Goal: Task Accomplishment & Management: Use online tool/utility

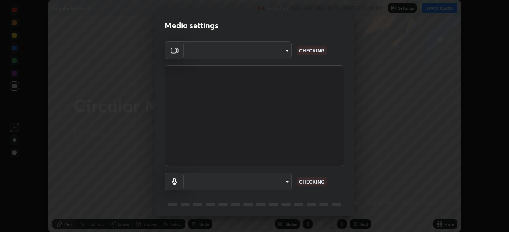
scroll to position [232, 509]
type input "91e77ac2d5f895b7de034188ea114b57184921d1251f25b945ead3daf74f7606"
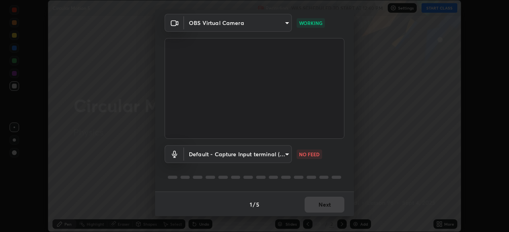
scroll to position [28, 0]
click at [283, 156] on body "Erase all Circular Motion 5 Recording WAS SCHEDULED TO START AT 12:40 PM Settin…" at bounding box center [254, 116] width 509 height 232
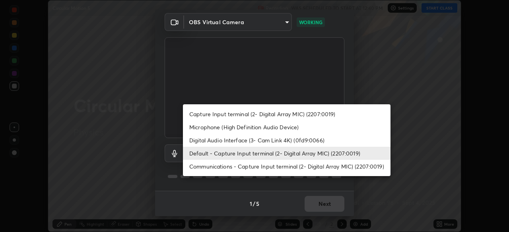
click at [265, 128] on li "Microphone (High Definition Audio Device)" at bounding box center [286, 127] width 207 height 13
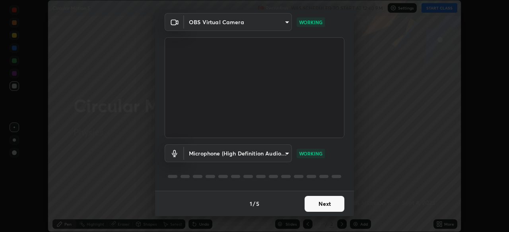
click at [319, 207] on div "1 / 5 Next" at bounding box center [254, 203] width 199 height 25
click at [320, 206] on div "1 / 5 Next" at bounding box center [254, 203] width 199 height 25
click at [275, 155] on body "Erase all Circular Motion 5 Recording WAS SCHEDULED TO START AT 12:40 PM Settin…" at bounding box center [254, 116] width 509 height 232
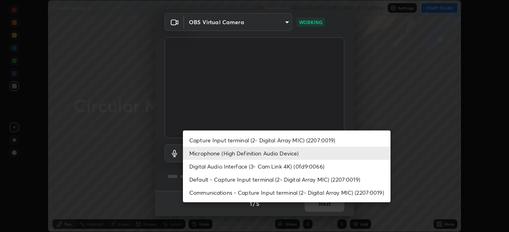
click at [220, 181] on li "Default - Capture Input terminal (2- Digital Array MIC) (2207:0019)" at bounding box center [286, 179] width 207 height 13
type input "default"
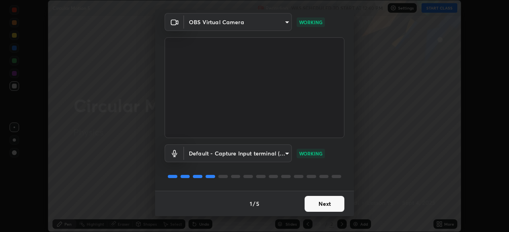
click at [314, 203] on button "Next" at bounding box center [324, 204] width 40 height 16
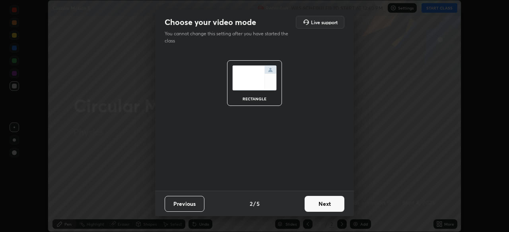
scroll to position [0, 0]
click at [314, 204] on button "Next" at bounding box center [324, 204] width 40 height 16
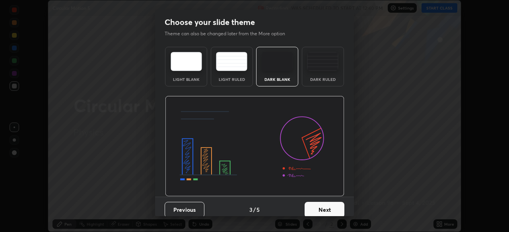
click at [315, 205] on button "Next" at bounding box center [324, 210] width 40 height 16
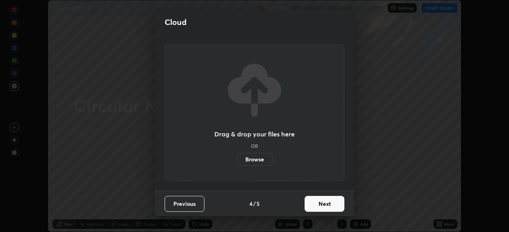
click at [315, 207] on button "Next" at bounding box center [324, 204] width 40 height 16
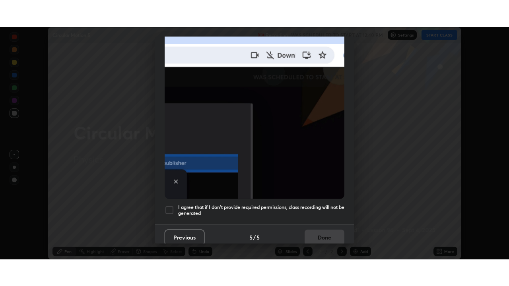
scroll to position [190, 0]
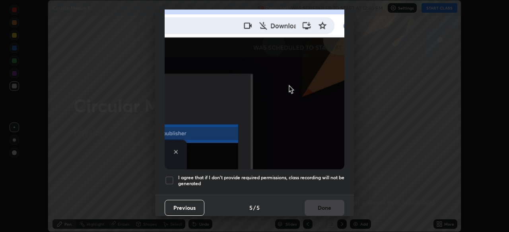
click at [170, 178] on div at bounding box center [169, 181] width 10 height 10
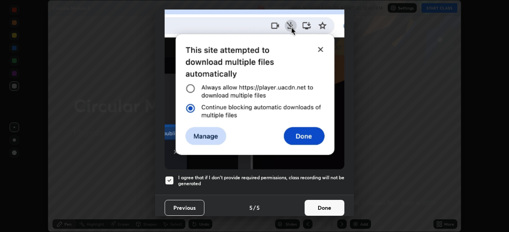
click at [317, 207] on button "Done" at bounding box center [324, 208] width 40 height 16
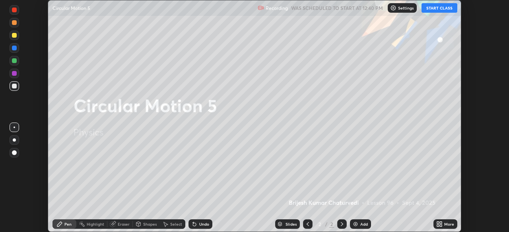
click at [439, 9] on button "START CLASS" at bounding box center [439, 8] width 36 height 10
click at [438, 224] on icon at bounding box center [439, 224] width 6 height 6
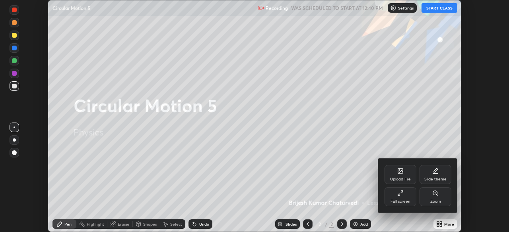
click at [403, 197] on div "Full screen" at bounding box center [400, 197] width 32 height 19
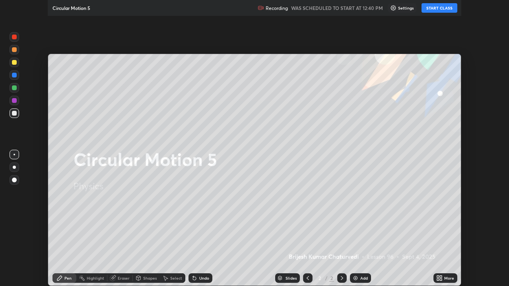
scroll to position [286, 509]
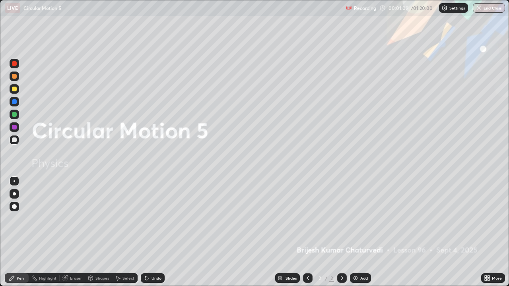
click at [354, 232] on img at bounding box center [355, 278] width 6 height 6
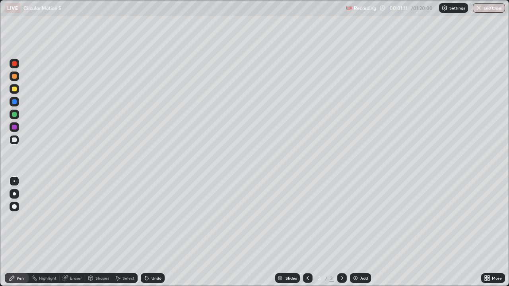
click at [14, 77] on div at bounding box center [14, 76] width 5 height 5
click at [154, 232] on div "Undo" at bounding box center [156, 278] width 10 height 4
click at [156, 232] on div "Undo" at bounding box center [156, 278] width 10 height 4
click at [151, 232] on div "Undo" at bounding box center [156, 278] width 10 height 4
click at [151, 232] on div "Undo" at bounding box center [153, 278] width 24 height 10
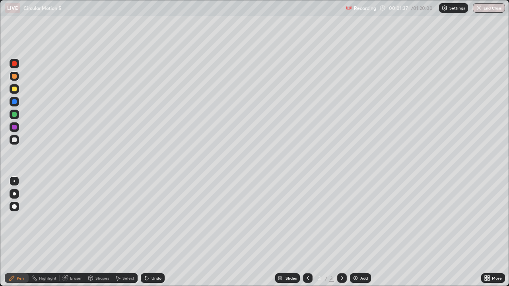
click at [152, 232] on div "Undo" at bounding box center [156, 278] width 10 height 4
click at [149, 232] on div "Undo" at bounding box center [153, 278] width 24 height 10
click at [148, 232] on icon at bounding box center [146, 278] width 6 height 6
click at [153, 232] on div "Undo" at bounding box center [156, 278] width 10 height 4
click at [13, 88] on div at bounding box center [14, 89] width 5 height 5
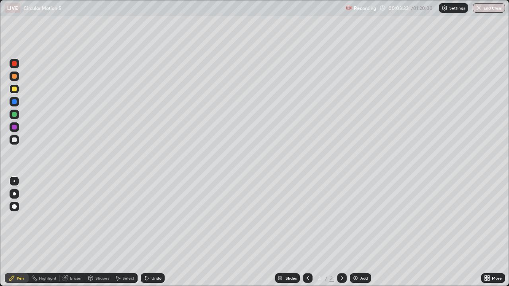
click at [101, 232] on div "Shapes" at bounding box center [102, 278] width 14 height 4
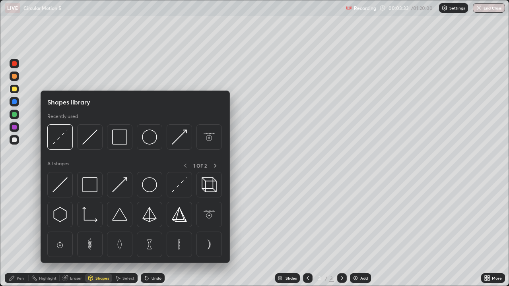
click at [79, 232] on div "Eraser" at bounding box center [76, 278] width 12 height 4
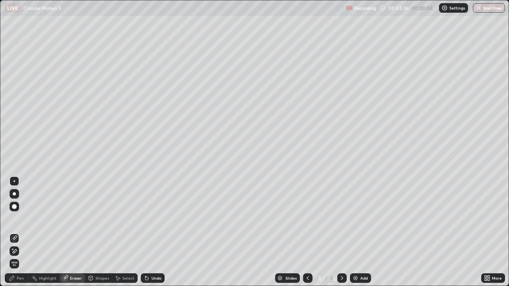
click at [23, 232] on div "Pen" at bounding box center [20, 278] width 7 height 4
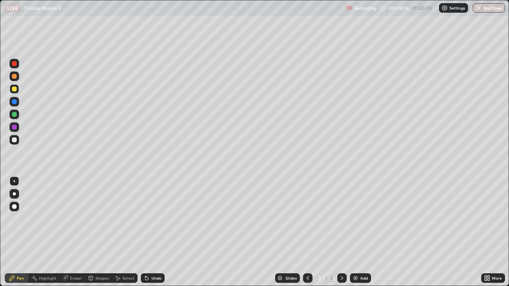
click at [15, 140] on div at bounding box center [14, 139] width 5 height 5
click at [15, 90] on div at bounding box center [14, 89] width 5 height 5
click at [14, 138] on div at bounding box center [14, 139] width 5 height 5
click at [344, 232] on icon at bounding box center [341, 278] width 6 height 6
click at [360, 232] on div "Add" at bounding box center [364, 278] width 8 height 4
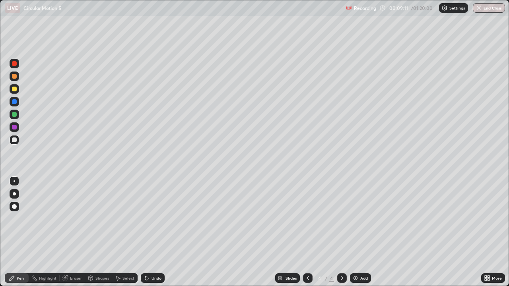
click at [16, 76] on div at bounding box center [14, 76] width 5 height 5
click at [152, 232] on div "Undo" at bounding box center [156, 278] width 10 height 4
click at [14, 89] on div at bounding box center [14, 89] width 5 height 5
click at [151, 232] on div "Undo" at bounding box center [156, 278] width 10 height 4
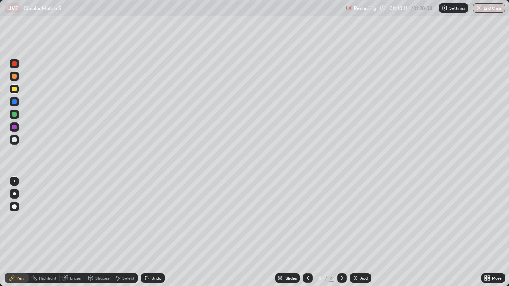
click at [152, 232] on div "Undo" at bounding box center [156, 278] width 10 height 4
click at [150, 232] on div "Undo" at bounding box center [153, 278] width 24 height 10
click at [149, 232] on div "Undo" at bounding box center [153, 278] width 24 height 10
click at [148, 232] on icon at bounding box center [146, 278] width 6 height 6
click at [145, 232] on icon at bounding box center [146, 278] width 3 height 3
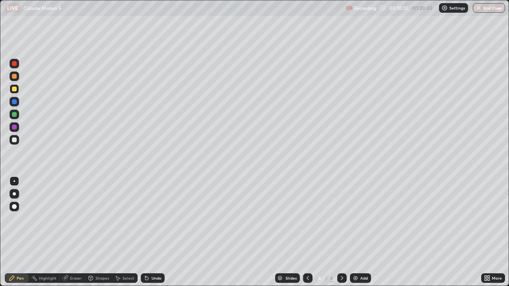
click at [145, 232] on icon at bounding box center [146, 278] width 3 height 3
click at [148, 232] on icon at bounding box center [146, 278] width 6 height 6
click at [145, 232] on icon at bounding box center [145, 276] width 1 height 1
click at [147, 232] on icon at bounding box center [146, 278] width 6 height 6
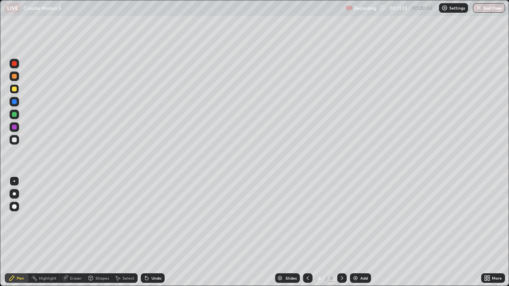
click at [14, 140] on div at bounding box center [14, 139] width 5 height 5
click at [14, 77] on div at bounding box center [14, 76] width 5 height 5
click at [14, 139] on div at bounding box center [14, 139] width 5 height 5
click at [15, 76] on div at bounding box center [14, 76] width 5 height 5
click at [156, 232] on div "Undo" at bounding box center [156, 278] width 10 height 4
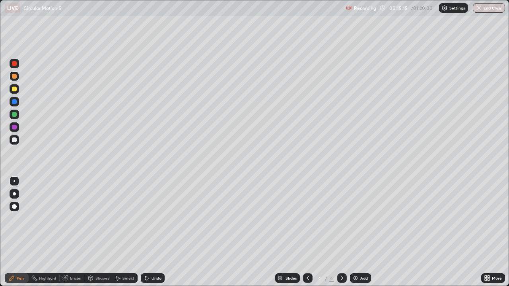
click at [361, 232] on div "Add" at bounding box center [364, 278] width 8 height 4
click at [156, 232] on div "Undo" at bounding box center [156, 278] width 10 height 4
click at [152, 232] on div "Undo" at bounding box center [156, 278] width 10 height 4
click at [151, 232] on div "Undo" at bounding box center [156, 278] width 10 height 4
click at [149, 232] on div "Undo" at bounding box center [153, 278] width 24 height 10
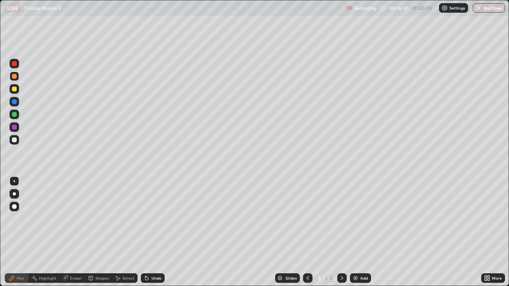
click at [150, 232] on div "Undo" at bounding box center [153, 278] width 24 height 10
click at [151, 232] on div "Undo" at bounding box center [156, 278] width 10 height 4
click at [149, 232] on div "Undo" at bounding box center [153, 278] width 24 height 10
click at [340, 232] on icon at bounding box center [341, 278] width 2 height 4
click at [353, 232] on img at bounding box center [355, 278] width 6 height 6
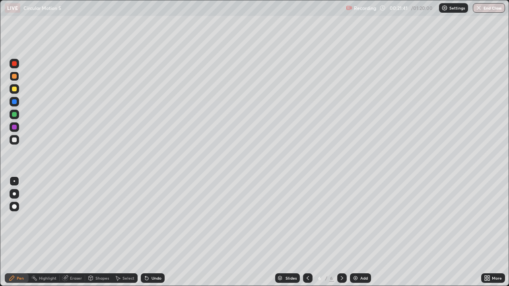
click at [303, 232] on div at bounding box center [308, 278] width 10 height 10
click at [360, 232] on div "Add" at bounding box center [364, 278] width 8 height 4
click at [156, 232] on div "Undo" at bounding box center [156, 278] width 10 height 4
click at [151, 232] on div "Undo" at bounding box center [153, 278] width 24 height 10
click at [148, 232] on icon at bounding box center [146, 278] width 6 height 6
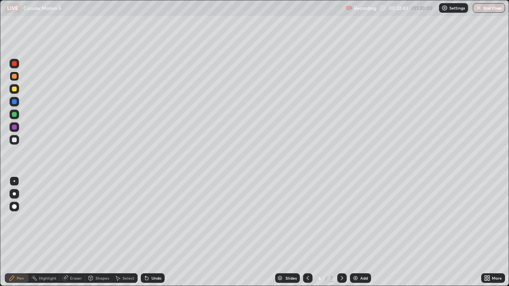
click at [145, 232] on icon at bounding box center [146, 278] width 3 height 3
click at [153, 232] on div "Undo" at bounding box center [156, 278] width 10 height 4
click at [151, 232] on div "Undo" at bounding box center [156, 278] width 10 height 4
click at [155, 232] on div "Undo" at bounding box center [156, 278] width 10 height 4
click at [155, 232] on div "Undo" at bounding box center [153, 278] width 24 height 10
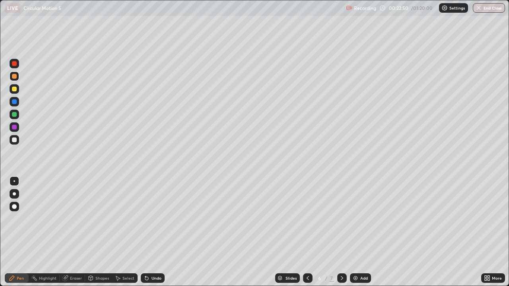
click at [154, 232] on div "Undo" at bounding box center [153, 278] width 24 height 10
click at [154, 232] on div "Undo" at bounding box center [156, 278] width 10 height 4
click at [153, 232] on div "Undo" at bounding box center [156, 278] width 10 height 4
click at [149, 232] on div "Undo" at bounding box center [153, 278] width 24 height 10
click at [15, 89] on div at bounding box center [14, 89] width 5 height 5
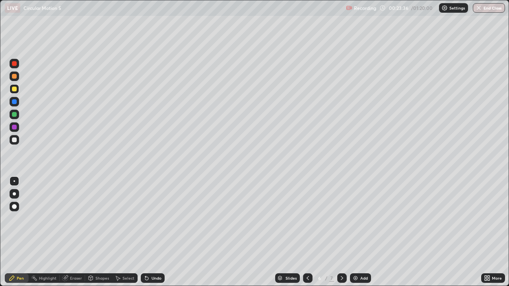
click at [152, 232] on div "Undo" at bounding box center [156, 278] width 10 height 4
click at [14, 128] on div at bounding box center [14, 127] width 5 height 5
click at [15, 76] on div at bounding box center [14, 76] width 5 height 5
click at [77, 232] on div "Eraser" at bounding box center [76, 278] width 12 height 4
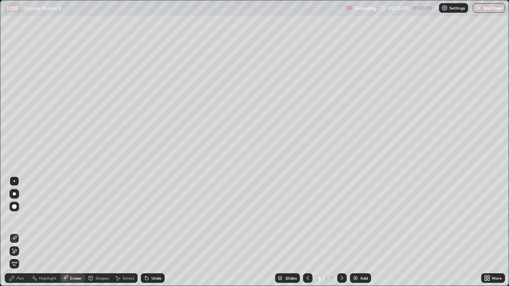
click at [20, 232] on div "Pen" at bounding box center [20, 278] width 7 height 4
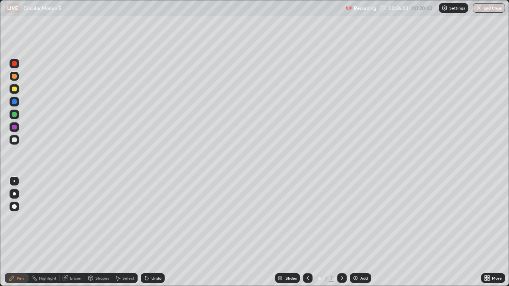
click at [15, 126] on div at bounding box center [14, 127] width 5 height 5
click at [14, 89] on div at bounding box center [14, 89] width 5 height 5
click at [156, 232] on div "Undo" at bounding box center [156, 278] width 10 height 4
click at [158, 232] on div "Undo" at bounding box center [156, 278] width 10 height 4
click at [153, 232] on div "Undo" at bounding box center [156, 278] width 10 height 4
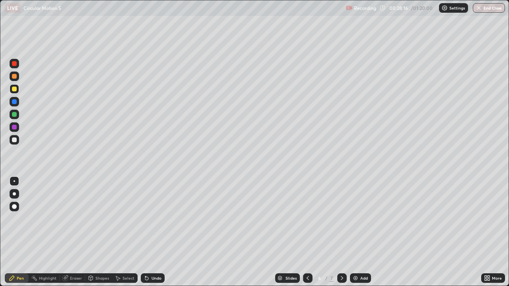
click at [152, 232] on div "Undo" at bounding box center [156, 278] width 10 height 4
click at [153, 232] on div "Undo" at bounding box center [156, 278] width 10 height 4
click at [152, 232] on div "Undo" at bounding box center [156, 278] width 10 height 4
click at [153, 232] on div "Undo" at bounding box center [153, 278] width 24 height 10
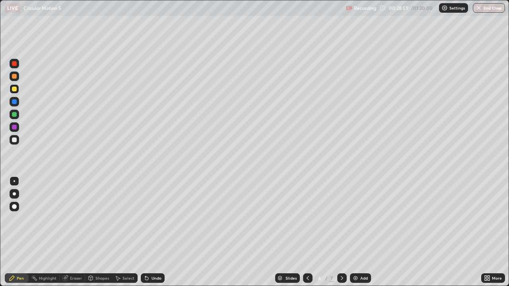
click at [14, 77] on div at bounding box center [14, 76] width 5 height 5
click at [73, 232] on div "Eraser" at bounding box center [76, 278] width 12 height 4
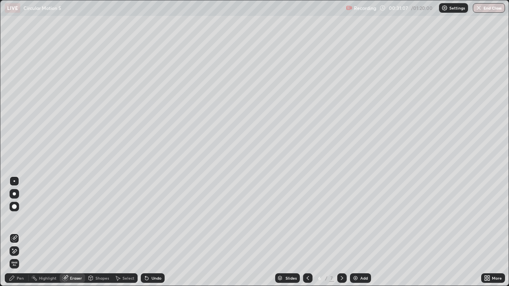
click at [20, 232] on div "Pen" at bounding box center [20, 278] width 7 height 4
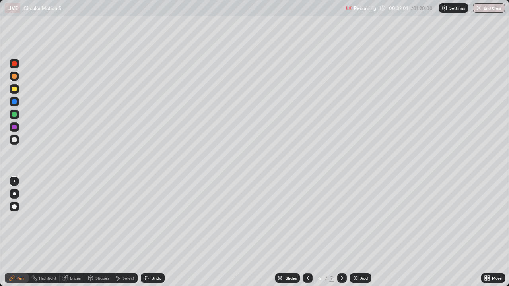
click at [360, 232] on div "Add" at bounding box center [364, 278] width 8 height 4
click at [152, 232] on div "Undo" at bounding box center [156, 278] width 10 height 4
click at [151, 232] on div "Undo" at bounding box center [156, 278] width 10 height 4
click at [147, 232] on icon at bounding box center [146, 278] width 3 height 3
click at [147, 232] on icon at bounding box center [146, 278] width 6 height 6
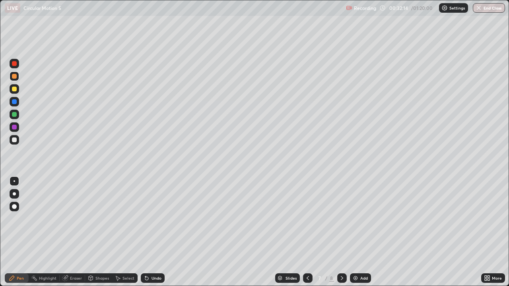
click at [145, 232] on icon at bounding box center [146, 278] width 3 height 3
click at [155, 232] on div "Undo" at bounding box center [156, 278] width 10 height 4
click at [156, 232] on div "Undo" at bounding box center [156, 278] width 10 height 4
click at [155, 232] on div "Undo" at bounding box center [153, 278] width 24 height 10
click at [154, 232] on div "Undo" at bounding box center [156, 278] width 10 height 4
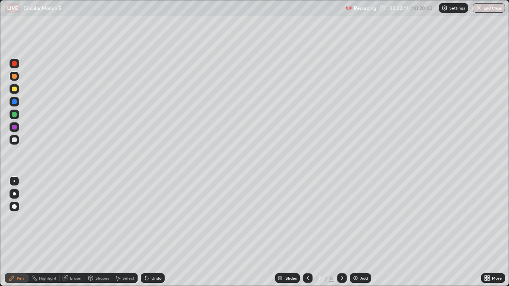
click at [13, 77] on div at bounding box center [14, 76] width 5 height 5
click at [14, 91] on div at bounding box center [14, 89] width 5 height 5
click at [14, 115] on div at bounding box center [14, 114] width 5 height 5
click at [14, 89] on div at bounding box center [14, 89] width 5 height 5
click at [153, 232] on div "Undo" at bounding box center [156, 278] width 10 height 4
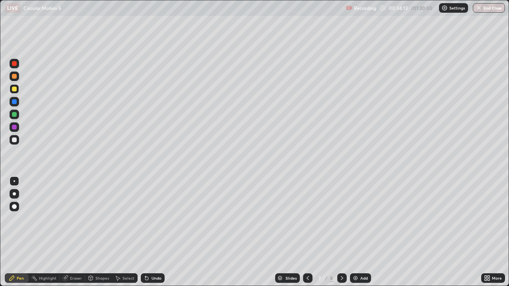
click at [153, 232] on div "Undo" at bounding box center [153, 278] width 24 height 10
click at [152, 232] on div "Undo" at bounding box center [153, 278] width 24 height 10
click at [150, 232] on div "Undo" at bounding box center [153, 278] width 24 height 10
click at [151, 232] on div "Undo" at bounding box center [153, 278] width 24 height 10
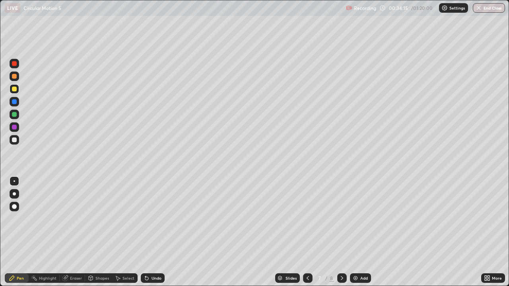
click at [151, 232] on div "Undo" at bounding box center [153, 278] width 24 height 10
click at [153, 232] on div "Undo" at bounding box center [156, 278] width 10 height 4
click at [341, 232] on icon at bounding box center [341, 278] width 6 height 6
click at [15, 141] on div at bounding box center [14, 139] width 5 height 5
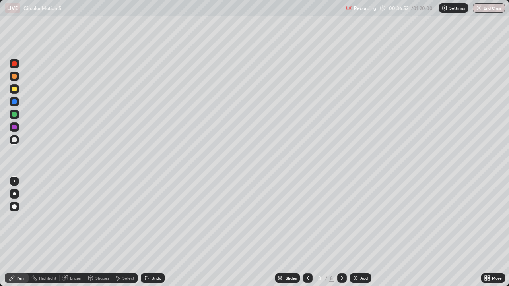
click at [15, 89] on div at bounding box center [14, 89] width 5 height 5
click at [12, 139] on div at bounding box center [15, 140] width 10 height 10
click at [73, 232] on div "Eraser" at bounding box center [76, 278] width 12 height 4
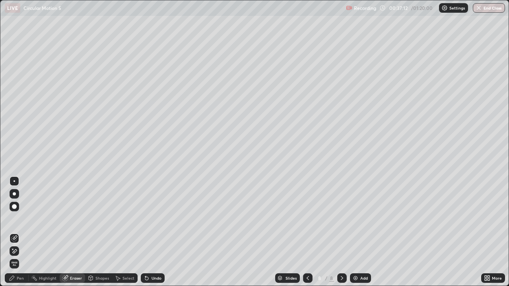
click at [18, 232] on div "Pen" at bounding box center [17, 278] width 24 height 10
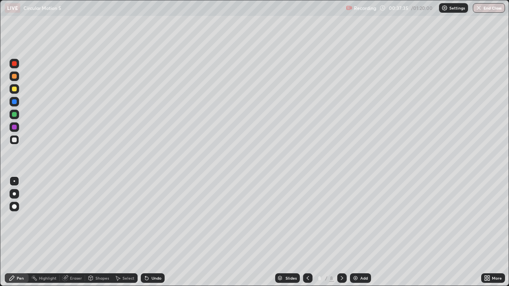
click at [14, 115] on div at bounding box center [14, 114] width 5 height 5
click at [15, 91] on div at bounding box center [14, 89] width 5 height 5
click at [153, 232] on div "Undo" at bounding box center [156, 278] width 10 height 4
click at [149, 232] on div "Undo" at bounding box center [153, 278] width 24 height 10
click at [13, 141] on div at bounding box center [14, 139] width 5 height 5
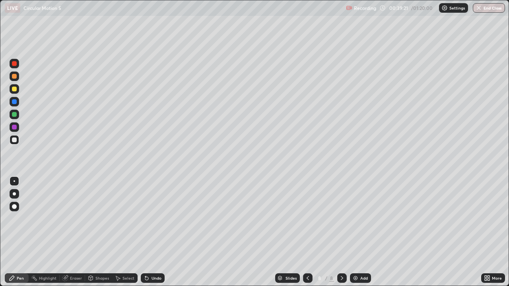
click at [151, 232] on div "Undo" at bounding box center [153, 278] width 24 height 10
click at [15, 89] on div at bounding box center [14, 89] width 5 height 5
click at [14, 64] on div at bounding box center [14, 63] width 5 height 5
click at [153, 232] on div "Undo" at bounding box center [156, 278] width 10 height 4
click at [73, 232] on div "Eraser" at bounding box center [76, 278] width 12 height 4
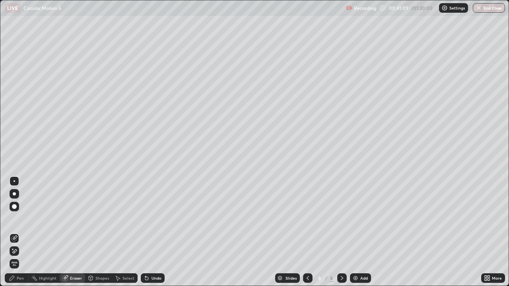
click at [15, 232] on div "Pen" at bounding box center [17, 278] width 24 height 10
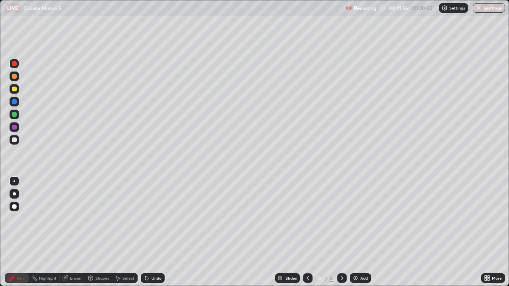
click at [13, 75] on div at bounding box center [14, 76] width 5 height 5
click at [76, 232] on div "Eraser" at bounding box center [76, 278] width 12 height 4
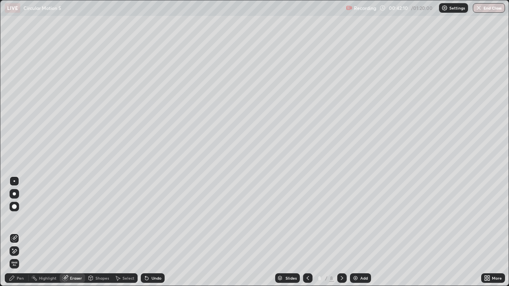
click at [20, 232] on div "Pen" at bounding box center [20, 278] width 7 height 4
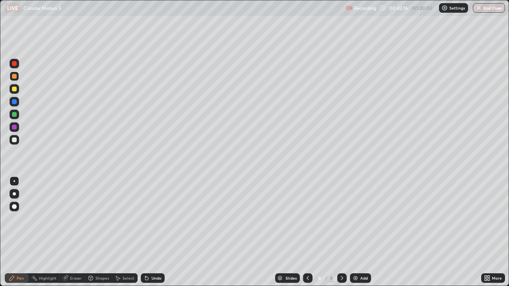
click at [14, 128] on div at bounding box center [14, 127] width 5 height 5
click at [15, 75] on div at bounding box center [14, 76] width 5 height 5
click at [17, 66] on div at bounding box center [15, 64] width 10 height 10
click at [16, 140] on div at bounding box center [14, 139] width 5 height 5
click at [341, 232] on icon at bounding box center [341, 278] width 6 height 6
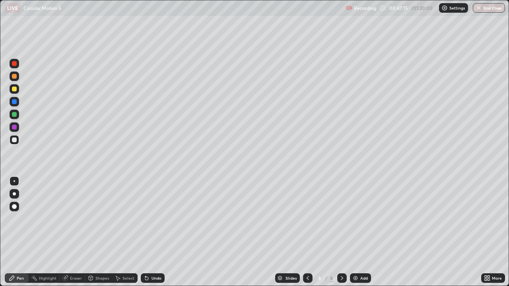
click at [358, 232] on div "Add" at bounding box center [360, 278] width 21 height 10
click at [155, 232] on div "Undo" at bounding box center [156, 278] width 10 height 4
click at [150, 232] on div "Undo" at bounding box center [153, 278] width 24 height 10
click at [155, 232] on div "Undo" at bounding box center [156, 278] width 10 height 4
click at [153, 232] on div "Undo" at bounding box center [156, 278] width 10 height 4
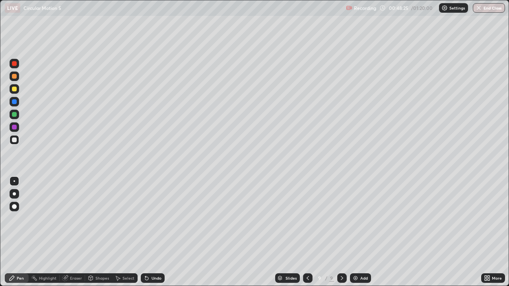
click at [155, 232] on div "Undo" at bounding box center [156, 278] width 10 height 4
click at [153, 232] on div "Undo" at bounding box center [156, 278] width 10 height 4
click at [152, 232] on div "Undo" at bounding box center [156, 278] width 10 height 4
click at [153, 232] on div "Undo" at bounding box center [156, 278] width 10 height 4
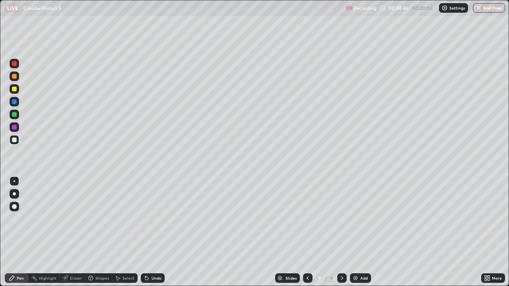
click at [156, 232] on div "Undo" at bounding box center [156, 278] width 10 height 4
click at [153, 232] on div "Undo" at bounding box center [156, 278] width 10 height 4
click at [361, 232] on div "Add" at bounding box center [364, 278] width 8 height 4
click at [74, 232] on div "Eraser" at bounding box center [76, 278] width 12 height 4
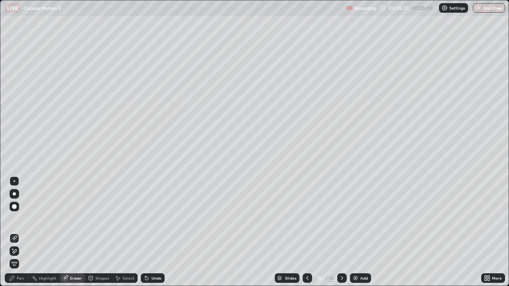
click at [155, 232] on div "Undo" at bounding box center [156, 278] width 10 height 4
click at [22, 232] on div "Pen" at bounding box center [17, 278] width 24 height 10
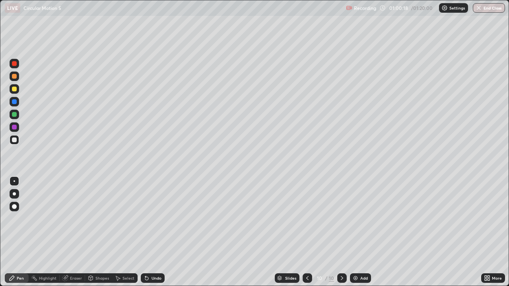
click at [340, 232] on icon at bounding box center [341, 278] width 6 height 6
click at [355, 232] on img at bounding box center [355, 278] width 6 height 6
click at [151, 232] on div "Undo" at bounding box center [156, 278] width 10 height 4
click at [152, 232] on div "Undo" at bounding box center [156, 278] width 10 height 4
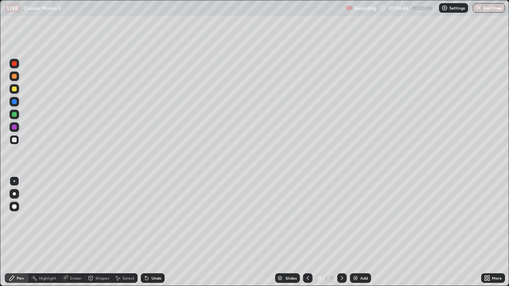
click at [341, 232] on icon at bounding box center [341, 278] width 2 height 4
click at [355, 232] on div "Add" at bounding box center [360, 278] width 21 height 10
click at [341, 232] on icon at bounding box center [341, 278] width 6 height 6
click at [307, 232] on icon at bounding box center [307, 278] width 6 height 6
click at [341, 232] on icon at bounding box center [341, 278] width 6 height 6
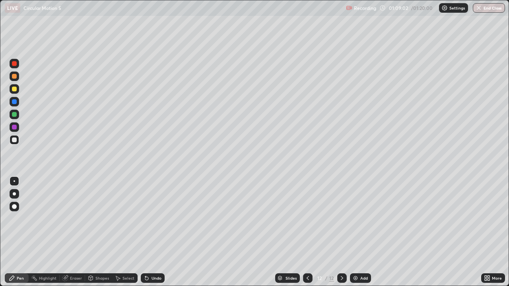
click at [340, 232] on icon at bounding box center [341, 278] width 6 height 6
click at [354, 232] on img at bounding box center [355, 278] width 6 height 6
click at [15, 87] on div at bounding box center [14, 89] width 5 height 5
click at [14, 77] on div at bounding box center [14, 76] width 5 height 5
click at [16, 91] on div at bounding box center [15, 89] width 10 height 10
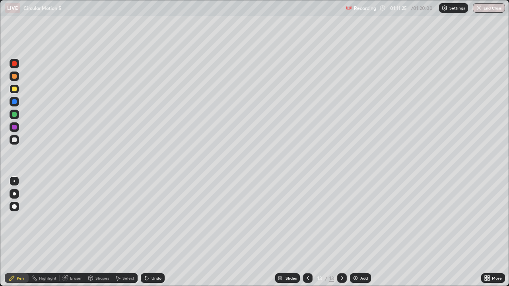
click at [14, 143] on div at bounding box center [15, 140] width 10 height 10
click at [17, 63] on div at bounding box center [15, 64] width 10 height 10
click at [13, 114] on div at bounding box center [14, 114] width 5 height 5
click at [17, 88] on div at bounding box center [15, 89] width 10 height 10
click at [14, 115] on div at bounding box center [14, 114] width 5 height 5
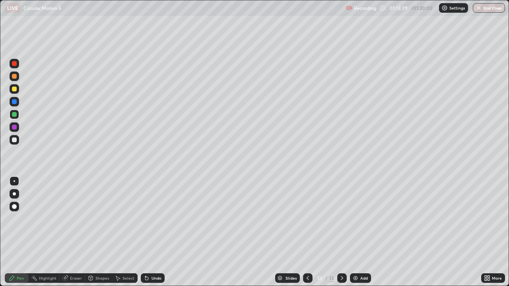
click at [17, 140] on div at bounding box center [15, 140] width 10 height 10
click at [306, 232] on icon at bounding box center [307, 278] width 6 height 6
click at [307, 232] on icon at bounding box center [307, 278] width 6 height 6
click at [340, 232] on icon at bounding box center [341, 278] width 6 height 6
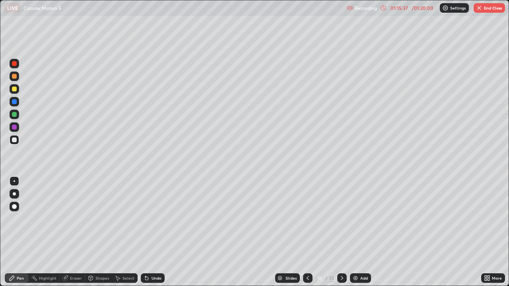
click at [340, 232] on icon at bounding box center [341, 278] width 6 height 6
click at [307, 232] on icon at bounding box center [307, 278] width 6 height 6
click at [341, 232] on icon at bounding box center [341, 278] width 6 height 6
click at [493, 11] on button "End Class" at bounding box center [488, 8] width 31 height 10
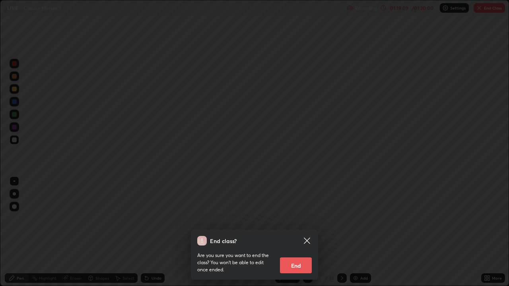
click at [304, 232] on button "End" at bounding box center [296, 265] width 32 height 16
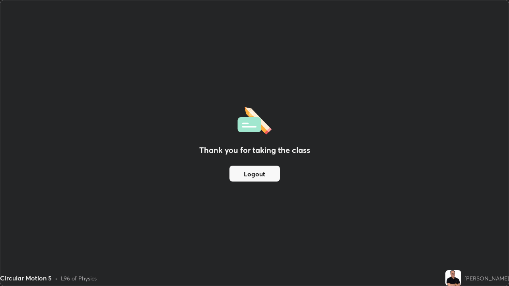
click at [253, 179] on button "Logout" at bounding box center [254, 174] width 50 height 16
